Goal: Check status: Check status

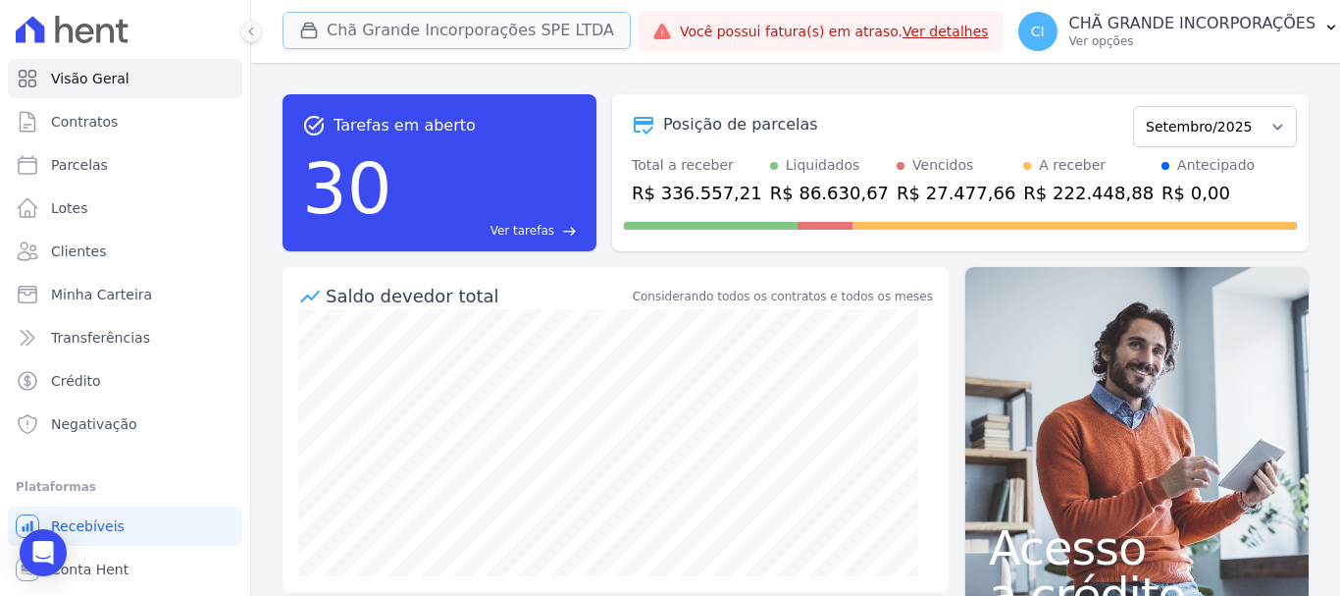
click at [425, 34] on button "Chã Grande Incorporações SPE LTDA" at bounding box center [457, 30] width 348 height 37
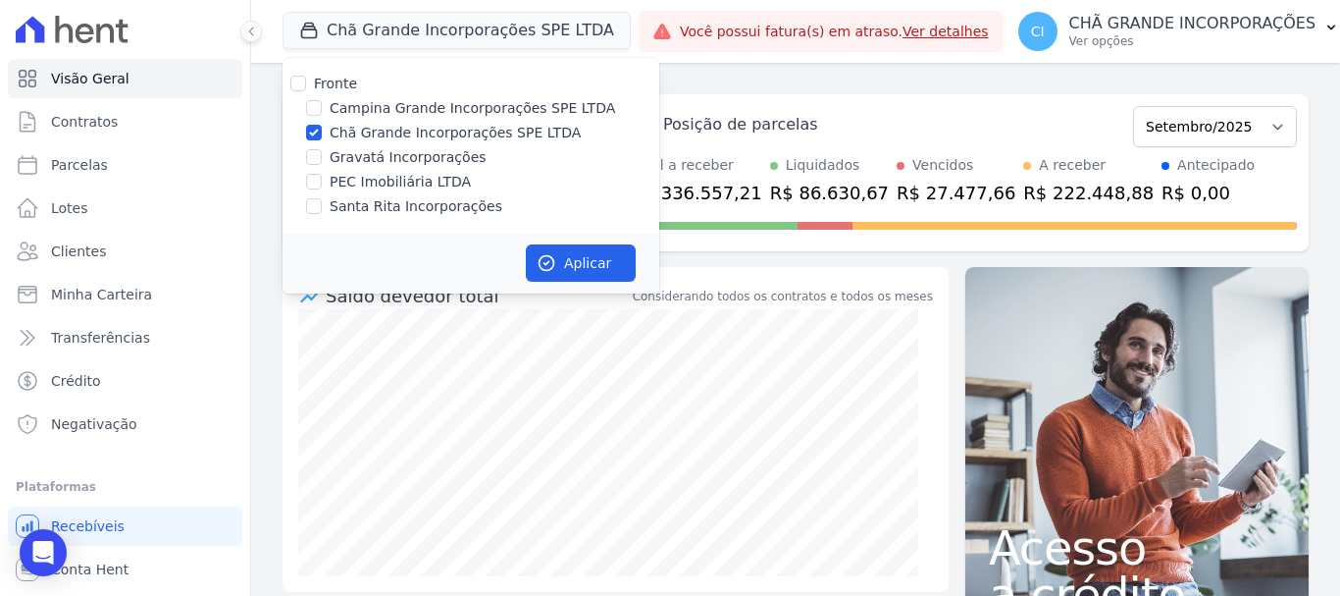
click at [324, 131] on div "Chã Grande Incorporações SPE LTDA" at bounding box center [471, 133] width 377 height 21
click at [312, 134] on input "Chã Grande Incorporações SPE LTDA" at bounding box center [314, 133] width 16 height 16
checkbox input "false"
click at [310, 106] on input "Campina Grande Incorporações SPE LTDA" at bounding box center [314, 108] width 16 height 16
checkbox input "true"
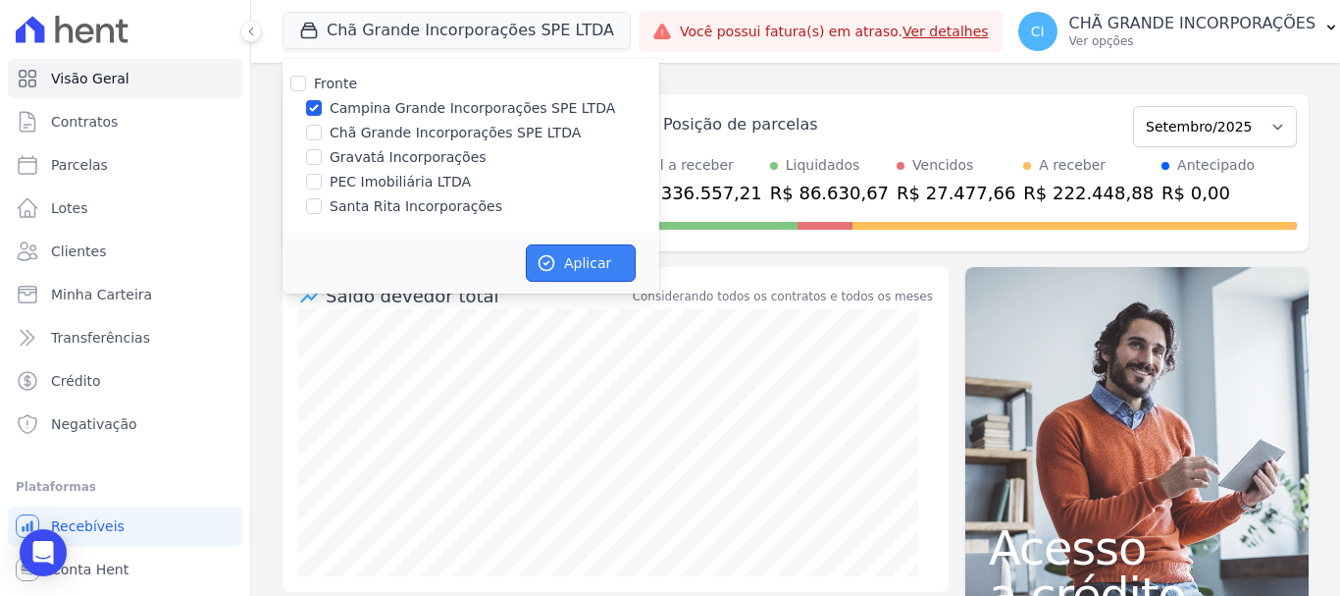
click at [567, 256] on button "Aplicar" at bounding box center [581, 262] width 110 height 37
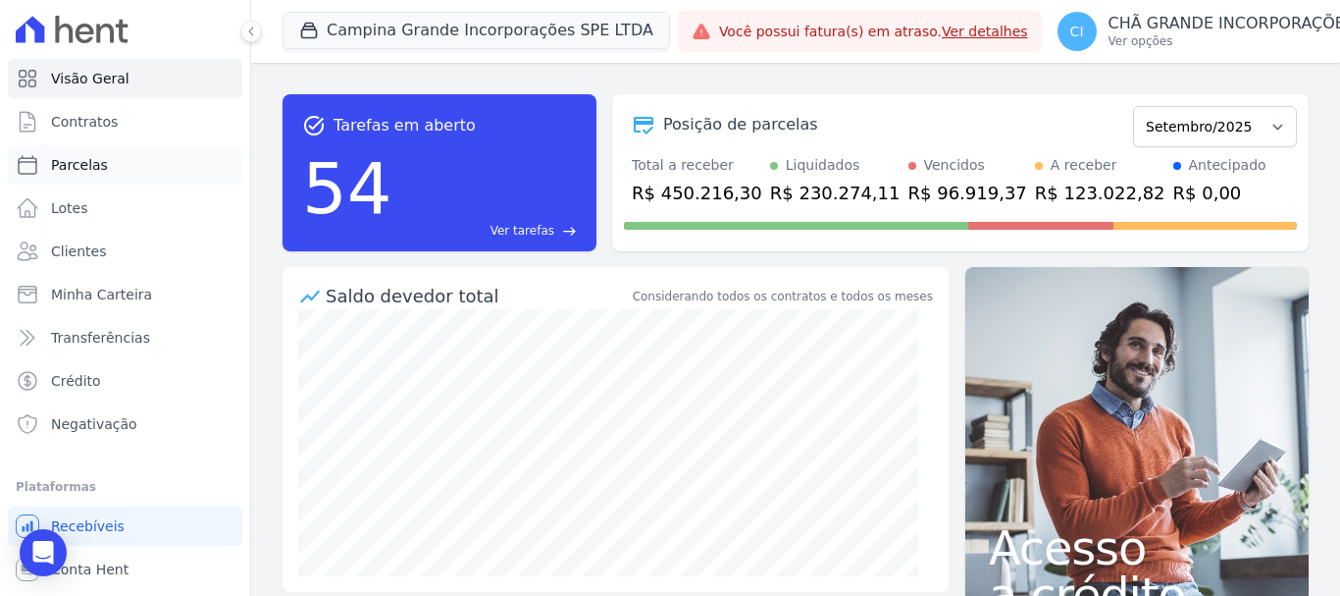
click at [78, 165] on span "Parcelas" at bounding box center [79, 165] width 57 height 20
select select
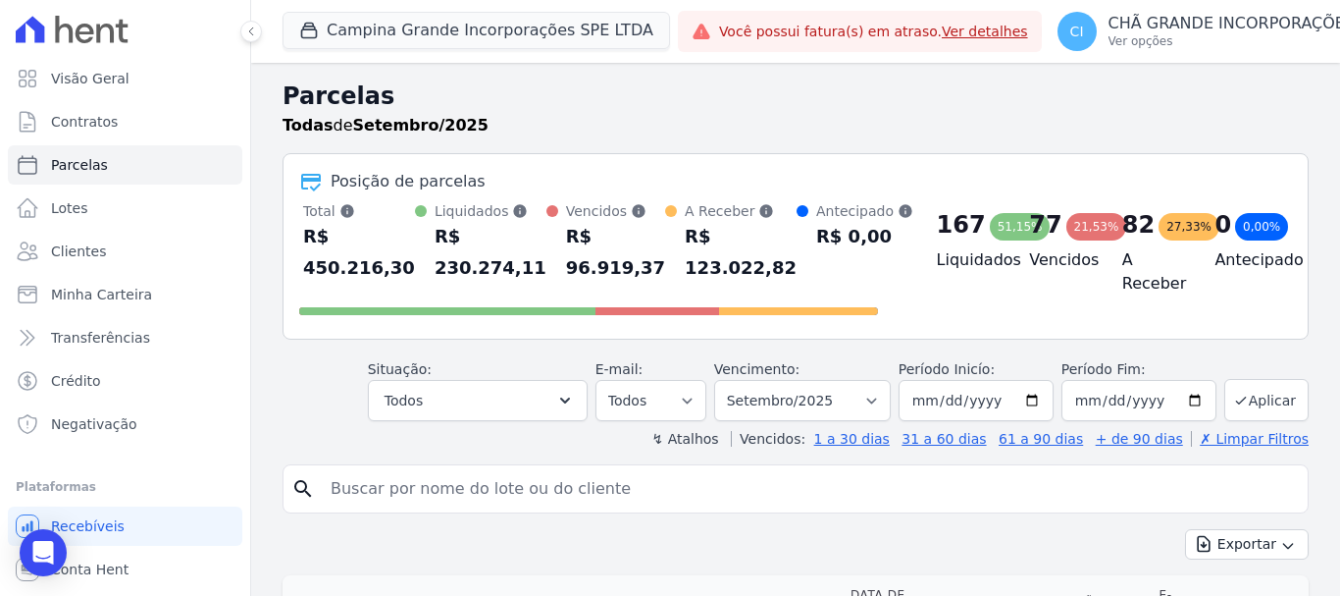
click at [498, 487] on input "search" at bounding box center [809, 488] width 981 height 39
type input "monaysa"
select select
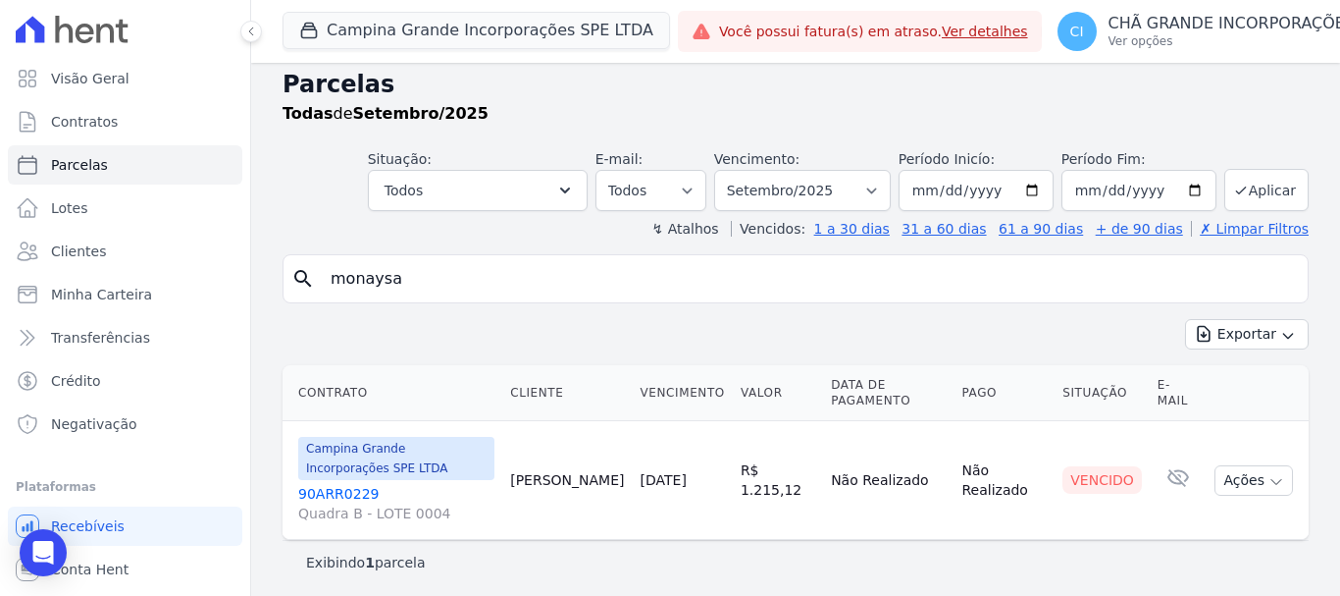
scroll to position [16, 0]
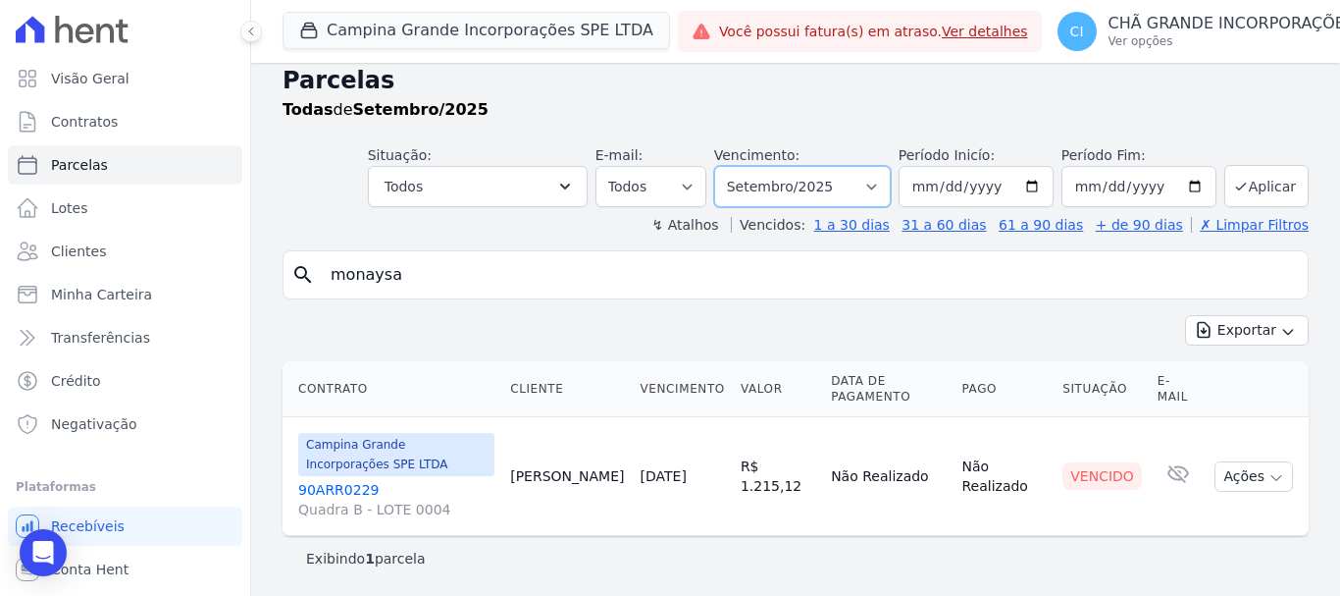
click at [812, 182] on select "Filtrar por período ──────── Todos os meses Janeiro/2023 Fevereiro/2023 Março/2…" at bounding box center [802, 186] width 177 height 41
select select "08/2025"
click at [727, 166] on select "Filtrar por período ──────── Todos os meses Janeiro/2023 Fevereiro/2023 Março/2…" at bounding box center [802, 186] width 177 height 41
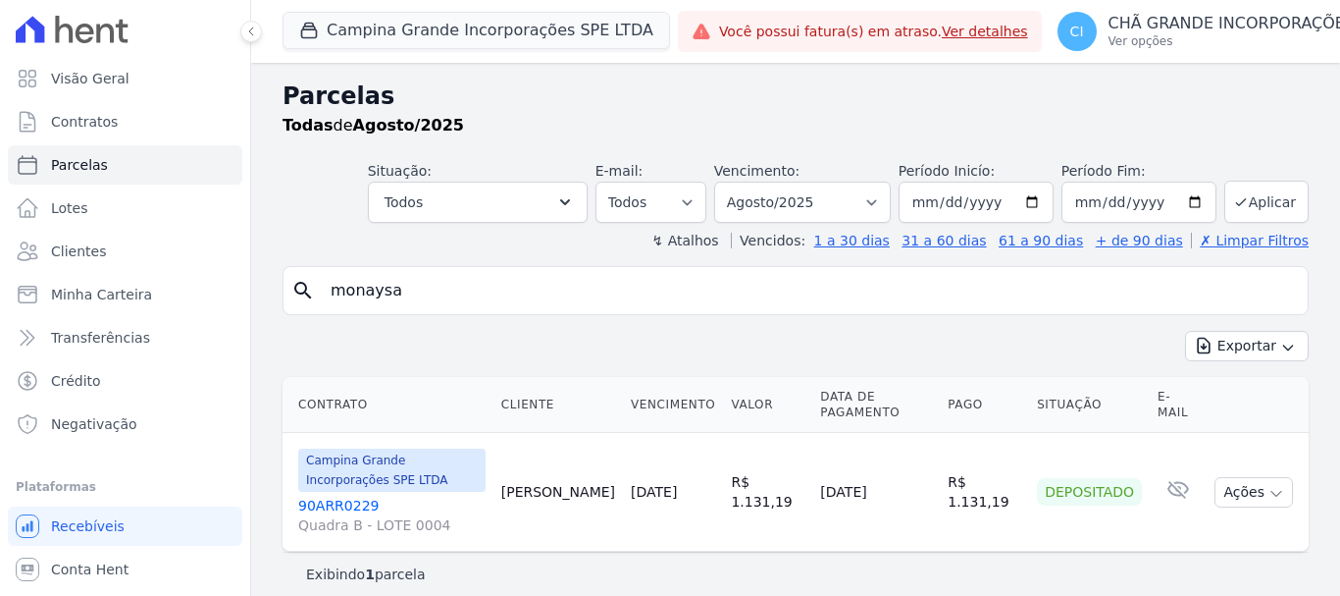
select select
click at [813, 204] on select "Filtrar por período ──────── Todos os meses Janeiro/2023 Fevereiro/2023 Março/2…" at bounding box center [802, 202] width 177 height 41
select select "09/2025"
click at [727, 182] on select "Filtrar por período ──────── Todos os meses Janeiro/2023 Fevereiro/2023 Março/2…" at bounding box center [802, 202] width 177 height 41
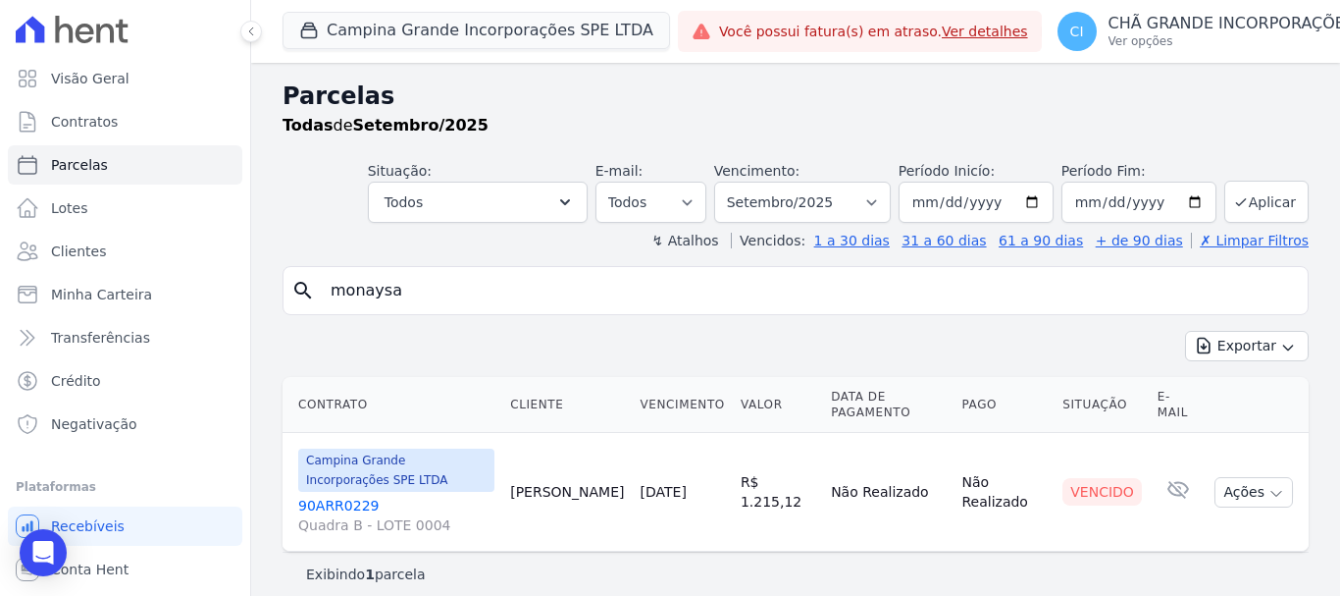
select select
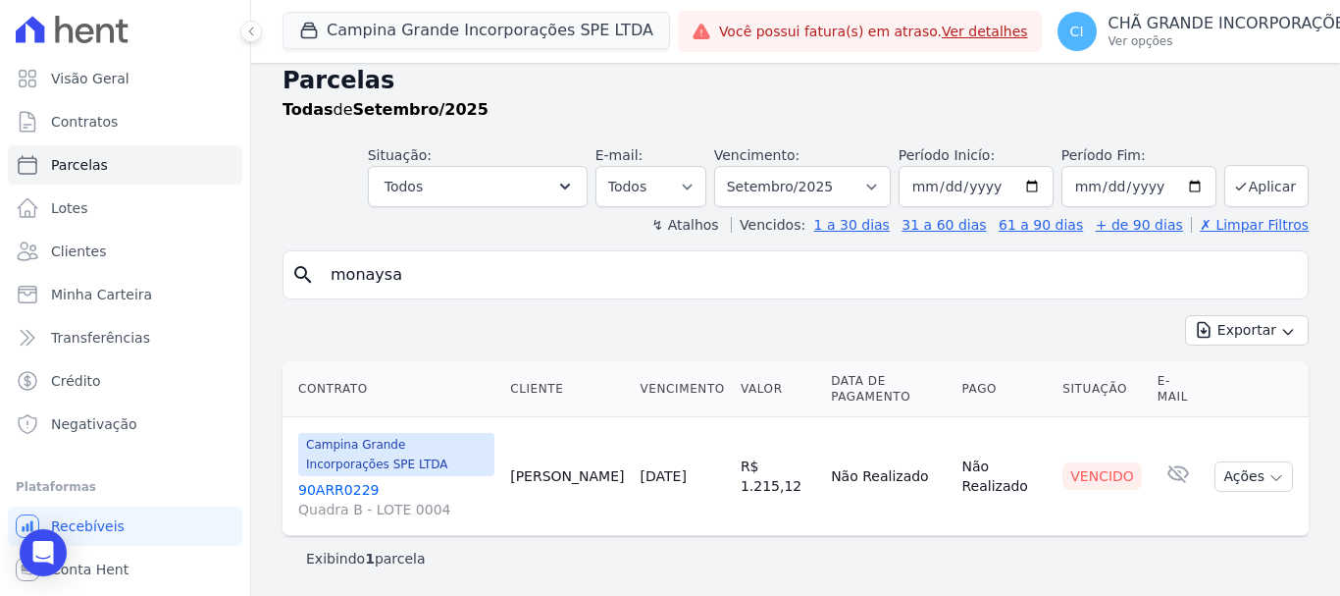
click at [326, 484] on link "90ARR0229 Quadra B - LOTE 0004" at bounding box center [396, 499] width 196 height 39
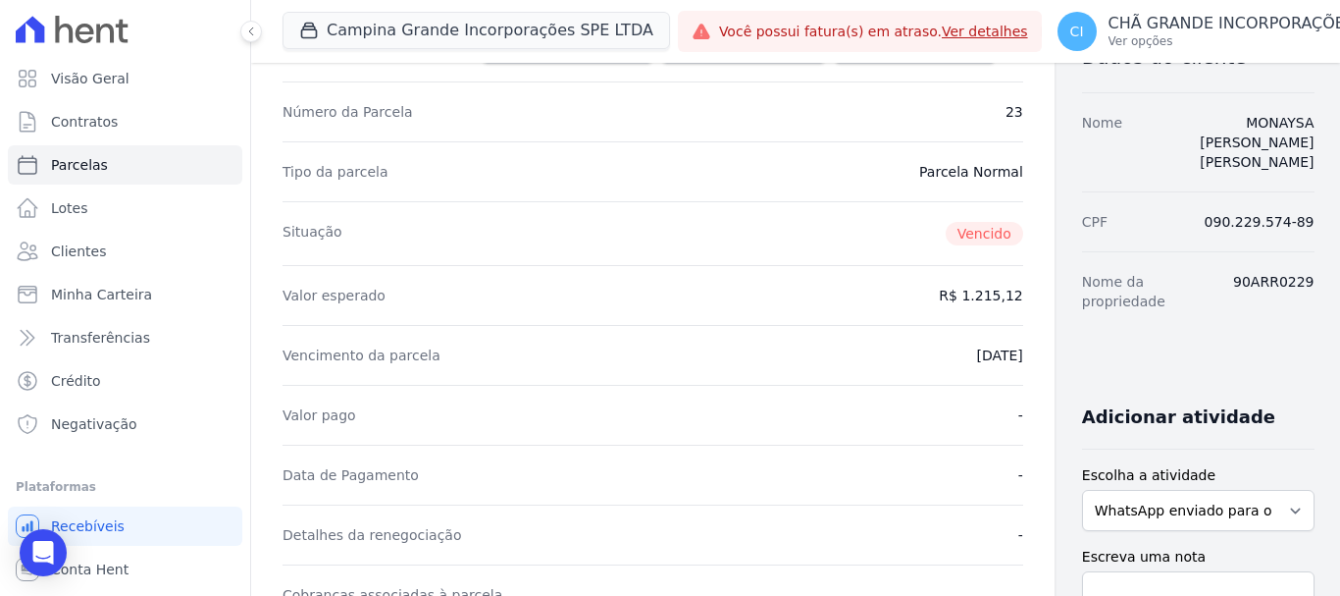
scroll to position [392, 0]
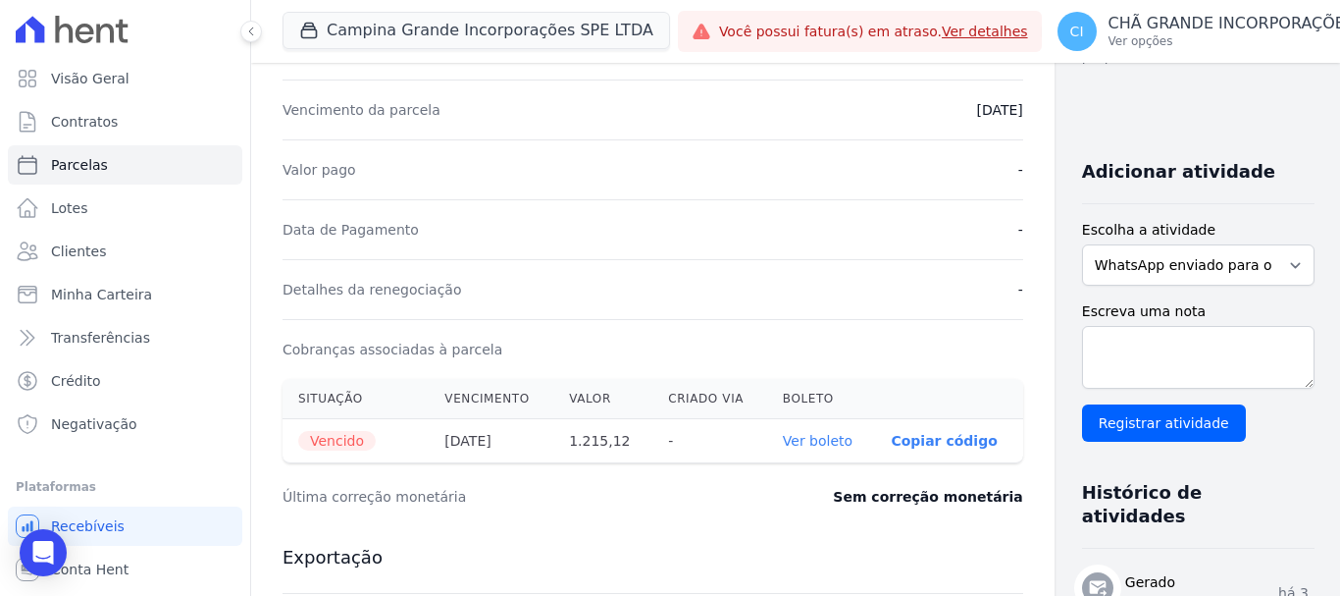
click at [783, 441] on link "Ver boleto" at bounding box center [818, 441] width 70 height 16
select select
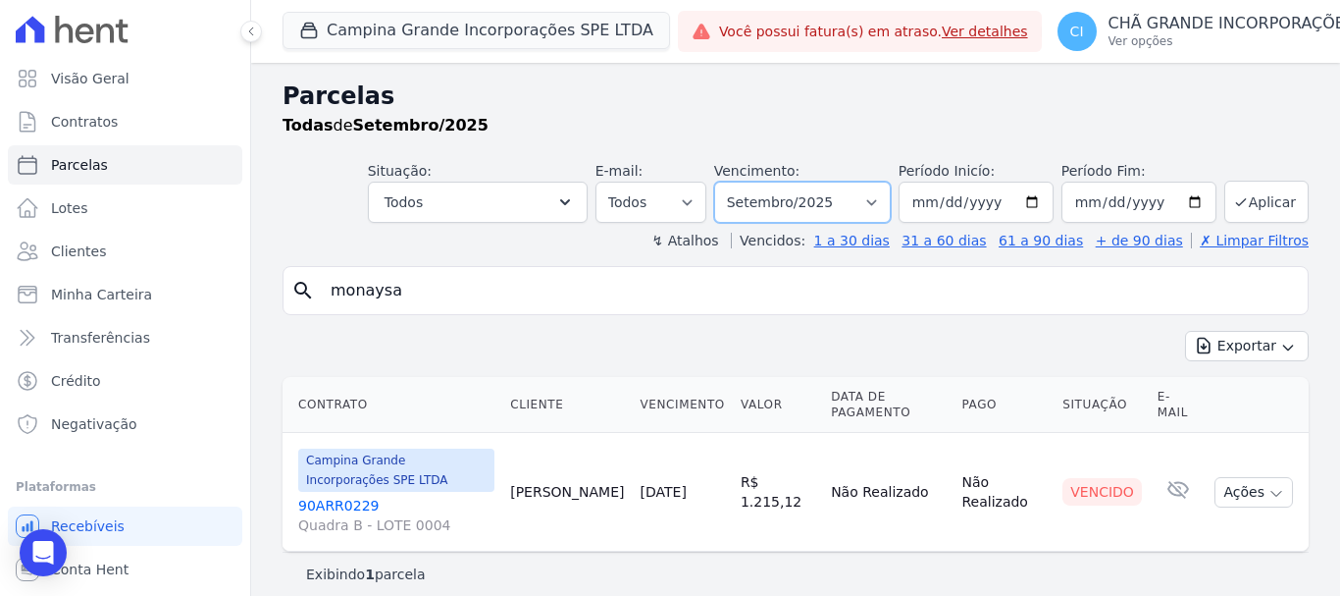
click at [836, 212] on select "Filtrar por período ──────── Todos os meses Janeiro/2023 Fevereiro/2023 Março/2…" at bounding box center [802, 202] width 177 height 41
select select "08/2025"
click at [727, 182] on select "Filtrar por período ──────── Todos os meses Janeiro/2023 Fevereiro/2023 Março/2…" at bounding box center [802, 202] width 177 height 41
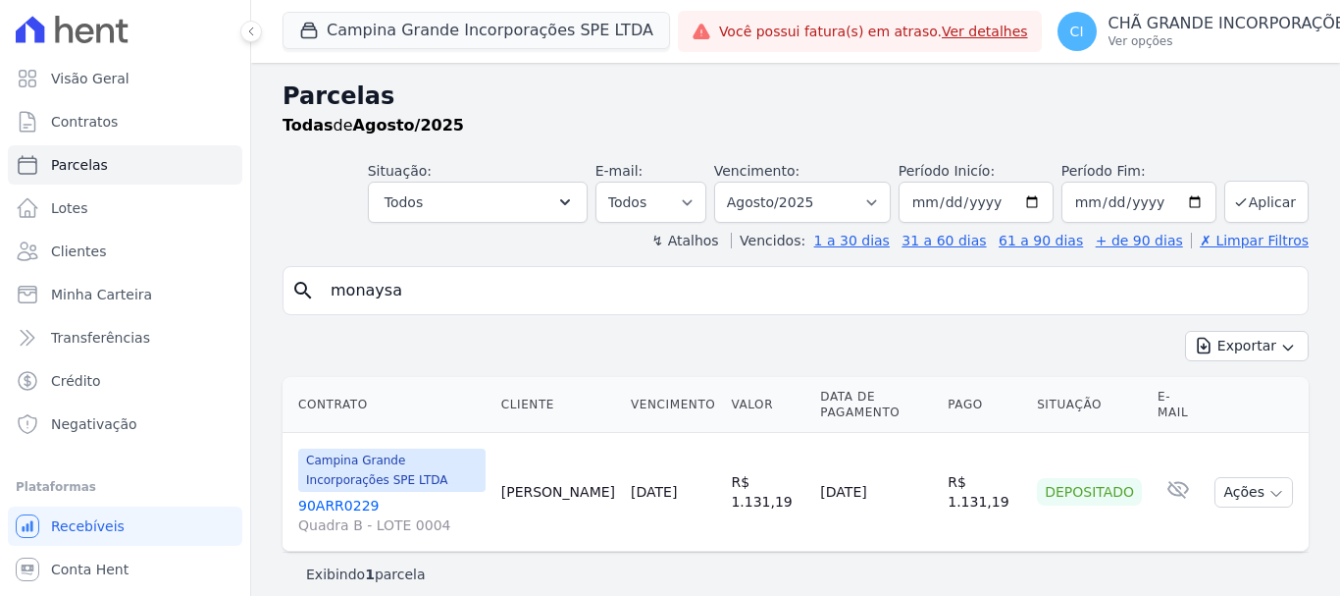
select select
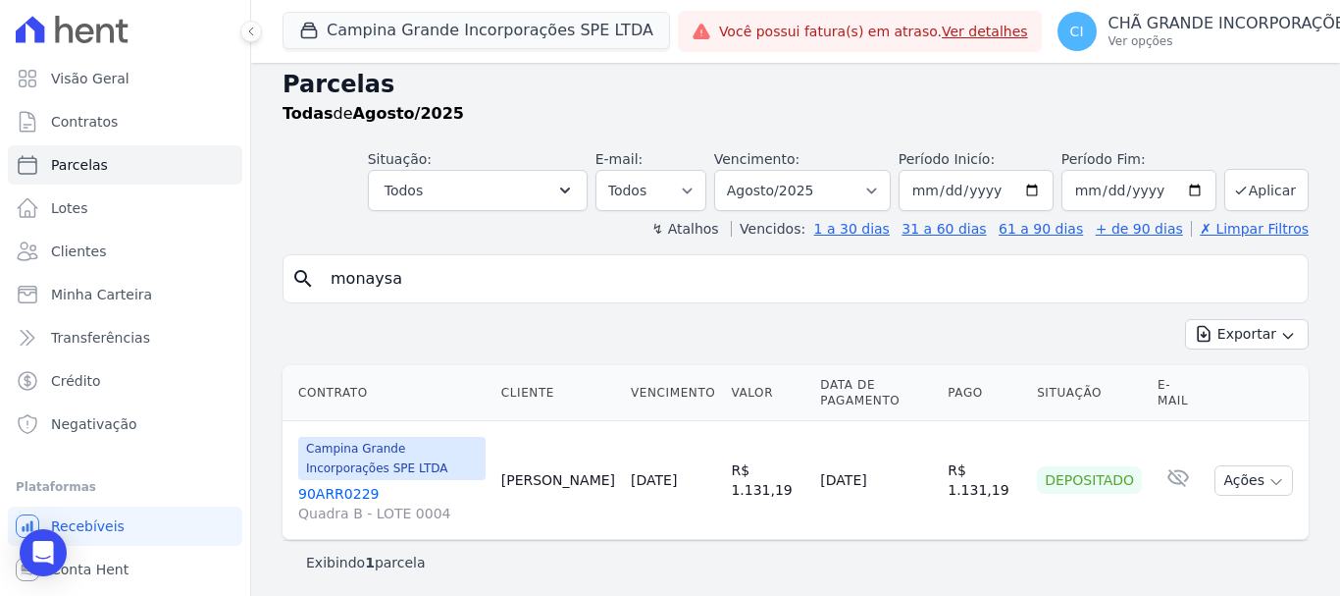
scroll to position [16, 0]
